Goal: Navigation & Orientation: Find specific page/section

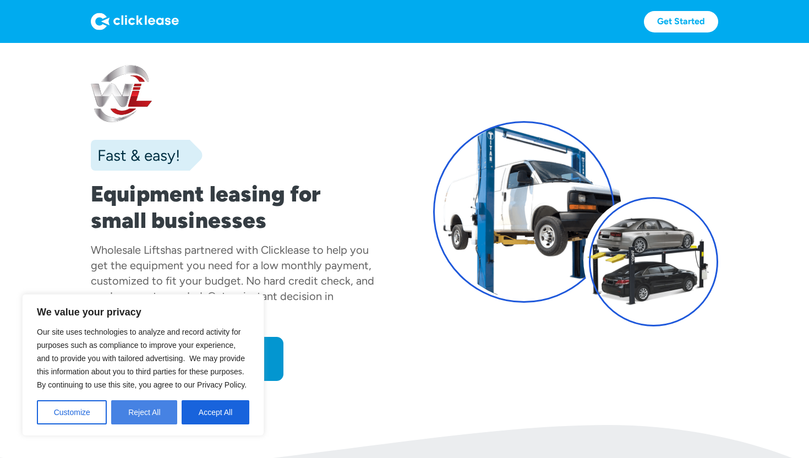
click at [129, 411] on button "Reject All" at bounding box center [144, 412] width 66 height 24
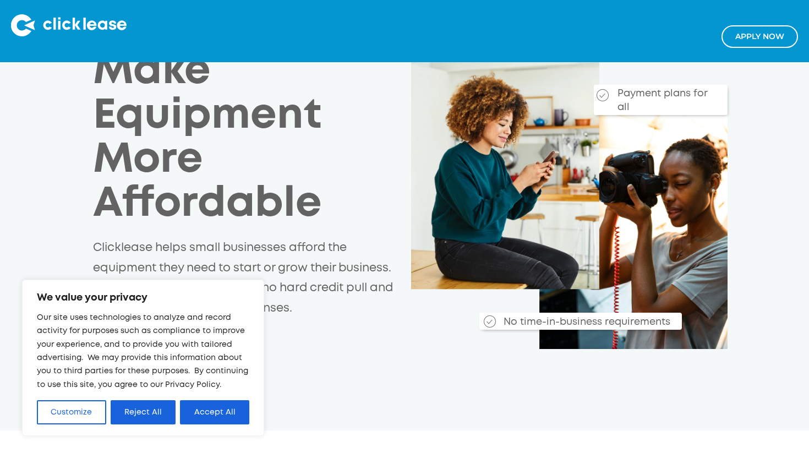
scroll to position [119, 0]
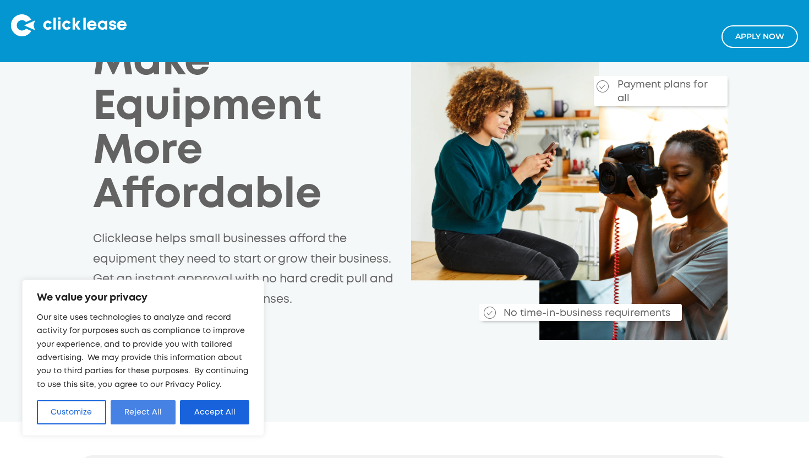
click at [129, 418] on button "Reject All" at bounding box center [143, 412] width 65 height 24
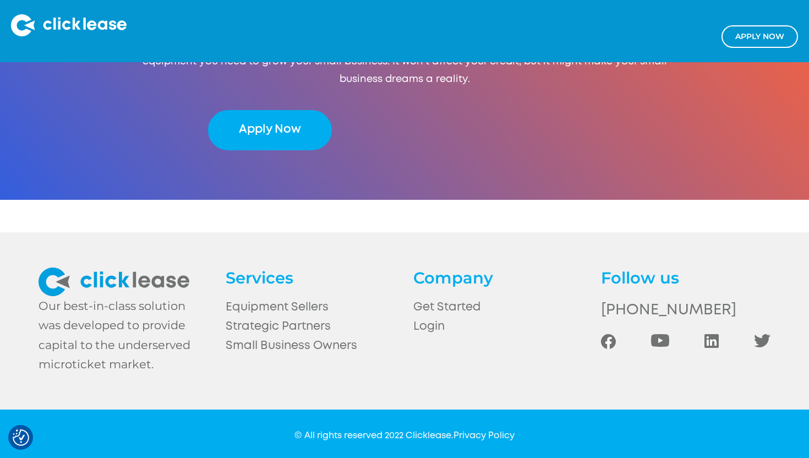
scroll to position [2356, 0]
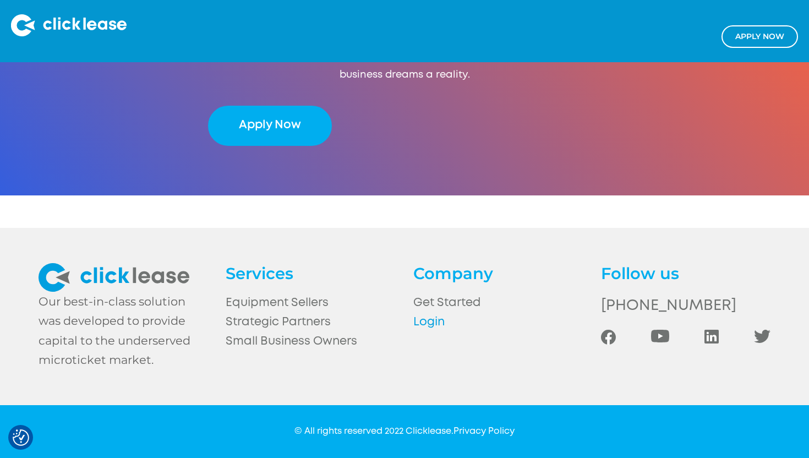
click at [429, 318] on link "Login" at bounding box center [497, 322] width 169 height 19
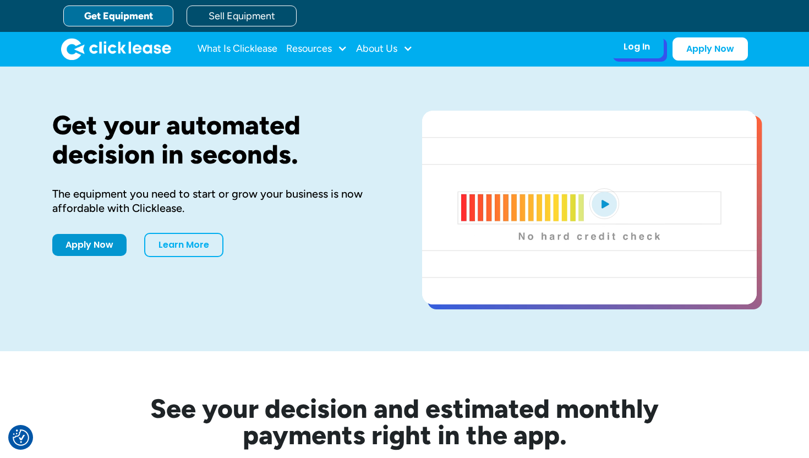
click at [620, 48] on div "Log In Account login I use Clicklease to get my equipment Partner Portal I offe…" at bounding box center [637, 46] width 54 height 23
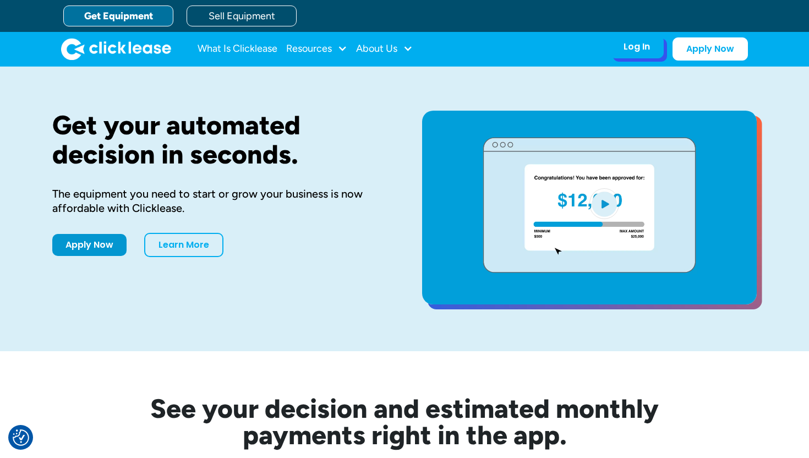
click at [625, 51] on div "Log In" at bounding box center [637, 46] width 26 height 11
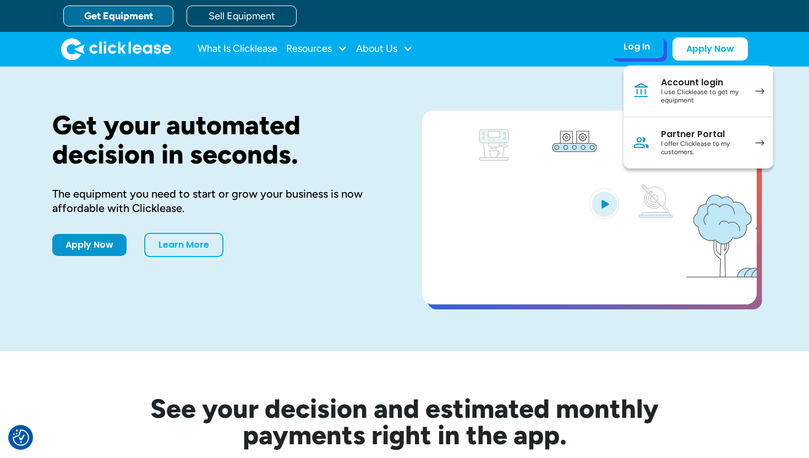
click at [702, 136] on div "Partner Portal" at bounding box center [702, 134] width 83 height 11
